Goal: Navigation & Orientation: Find specific page/section

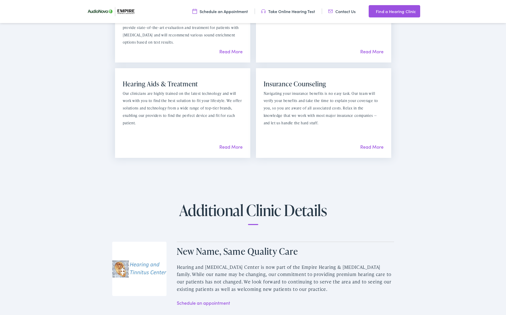
scroll to position [612, 0]
click at [232, 144] on link "Read More" at bounding box center [230, 146] width 23 height 6
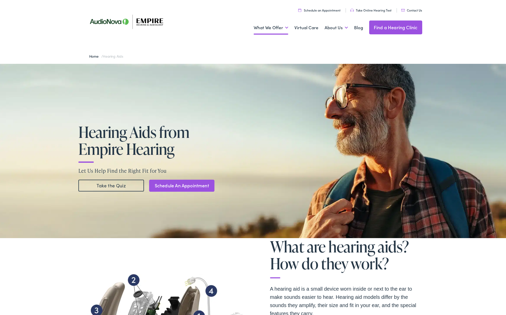
click at [393, 27] on link "Find a Hearing Clinic" at bounding box center [395, 27] width 53 height 14
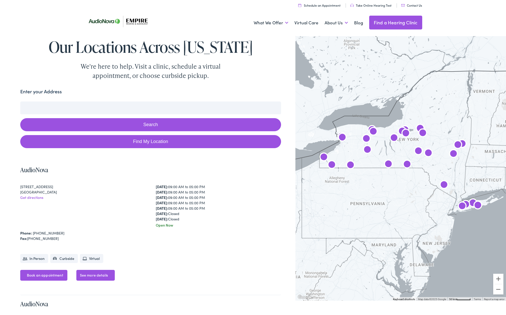
click at [151, 139] on link "Find My Location" at bounding box center [150, 141] width 261 height 13
type input "[GEOGRAPHIC_DATA], [US_STATE]"
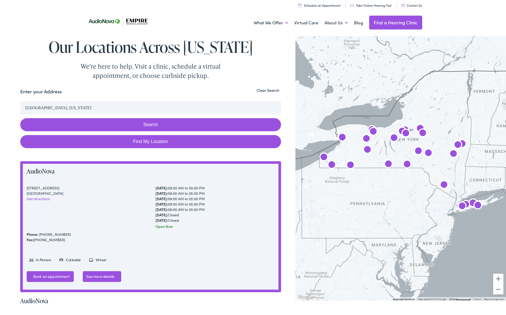
click at [144, 123] on button "Search" at bounding box center [150, 124] width 261 height 13
click at [69, 105] on input "[GEOGRAPHIC_DATA], [US_STATE]" at bounding box center [150, 107] width 261 height 13
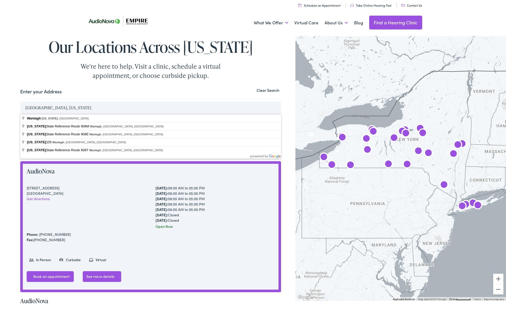
click at [477, 204] on img "Empire Hearing &#038; Audiology by AudioNova" at bounding box center [478, 206] width 12 height 12
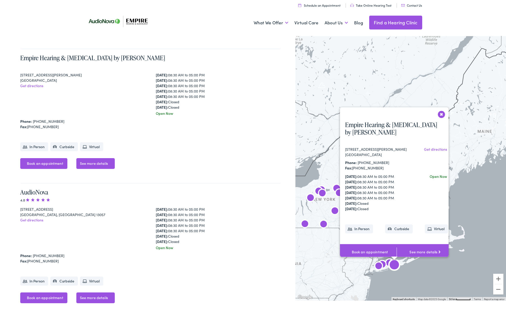
scroll to position [1062, 0]
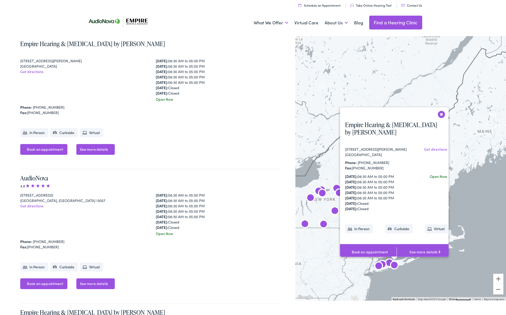
click at [443, 110] on button "Close" at bounding box center [441, 114] width 9 height 9
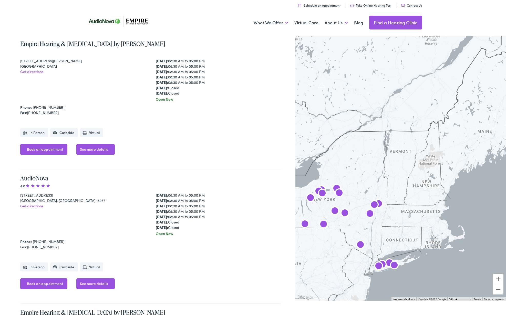
click at [394, 266] on img "Empire Hearing &#038; Audiology by AudioNova" at bounding box center [394, 265] width 12 height 12
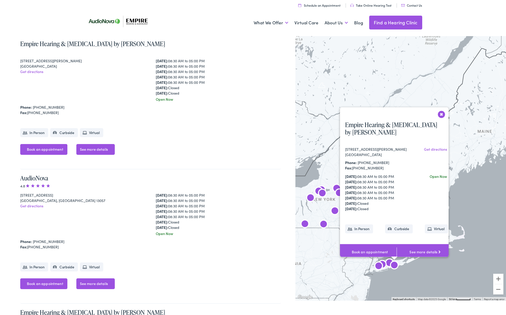
click at [390, 262] on img "Empire Hearing &#038; Audiology by AudioNova" at bounding box center [394, 265] width 12 height 12
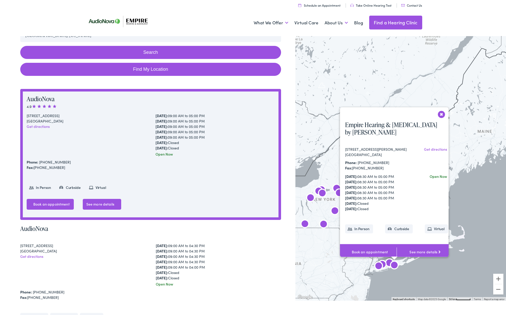
scroll to position [0, 0]
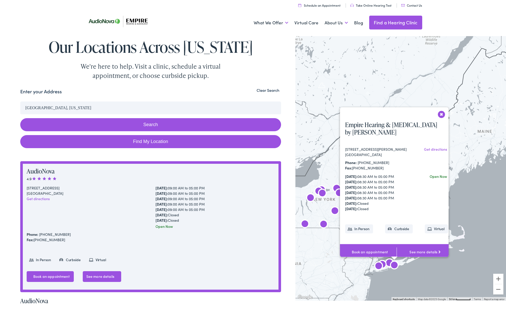
click at [387, 261] on img "AudioNova" at bounding box center [382, 265] width 12 height 12
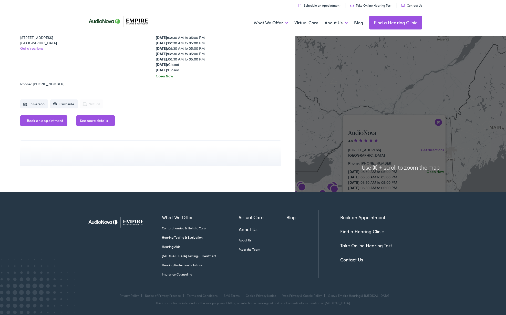
scroll to position [4527, 0]
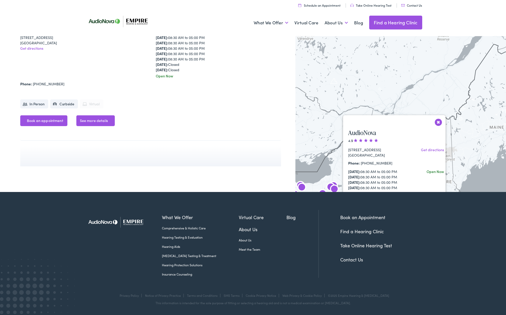
click at [97, 126] on link "See more details" at bounding box center [95, 120] width 38 height 11
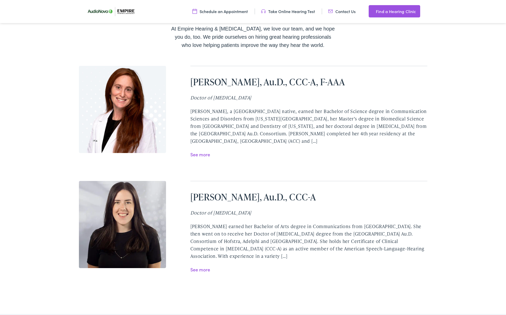
scroll to position [1052, 0]
click at [199, 151] on link "See more" at bounding box center [200, 154] width 20 height 6
